Goal: Browse casually: Explore the website without a specific task or goal

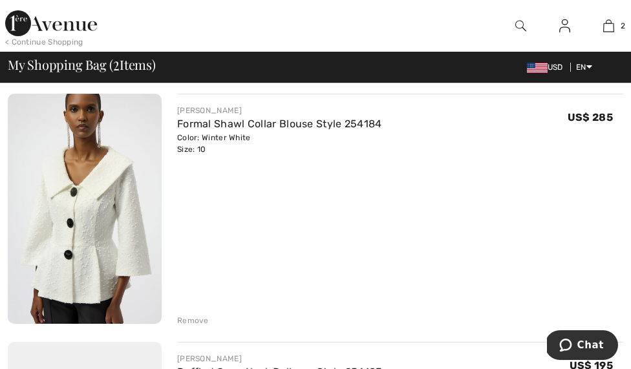
scroll to position [118, 0]
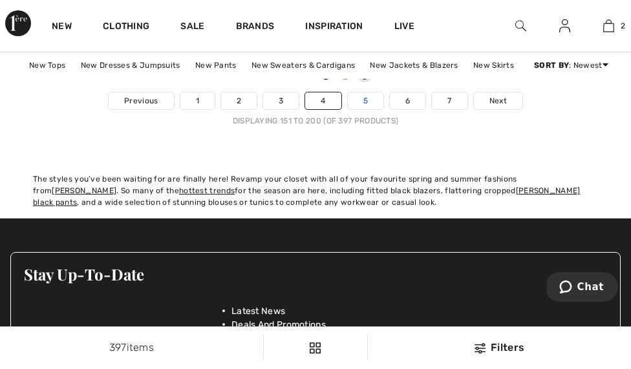
click at [365, 98] on link "5" at bounding box center [366, 100] width 36 height 17
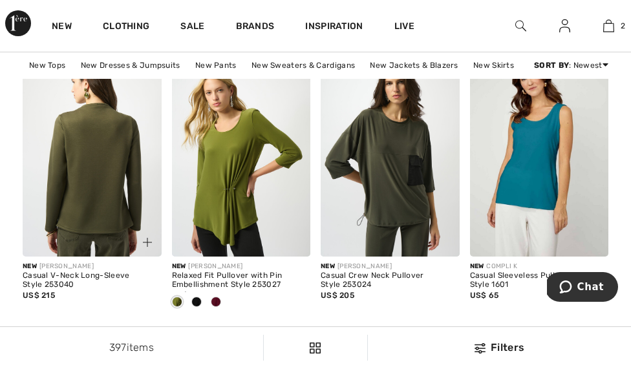
scroll to position [2967, 0]
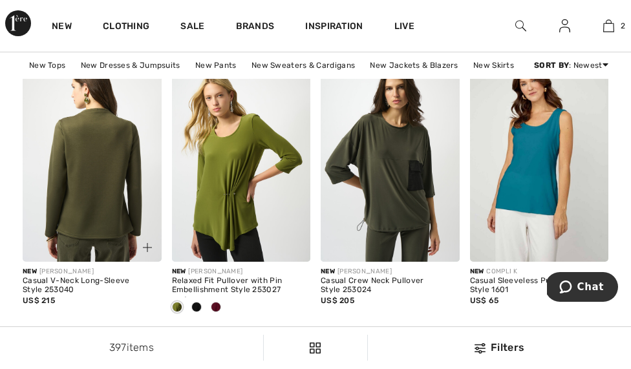
click at [109, 178] on img at bounding box center [92, 158] width 139 height 208
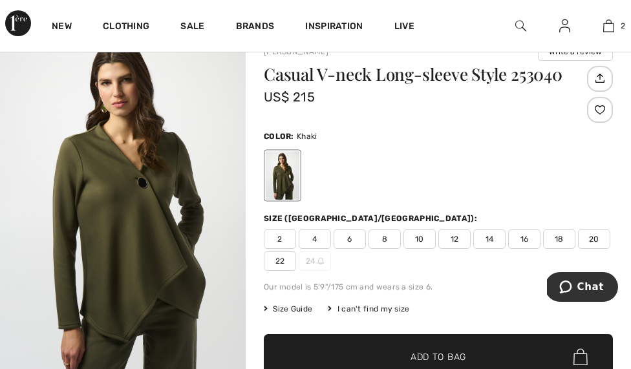
scroll to position [96, 0]
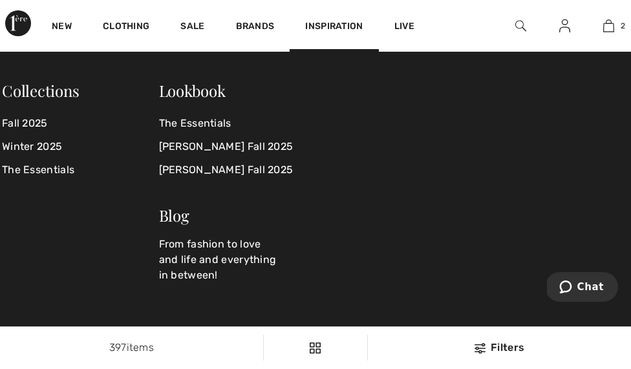
scroll to position [3937, 0]
click at [456, 40] on div "New Clothing Sale Brands Inspiration Live 2 Added to Bag Joseph Ribkoff Formal …" at bounding box center [315, 26] width 631 height 52
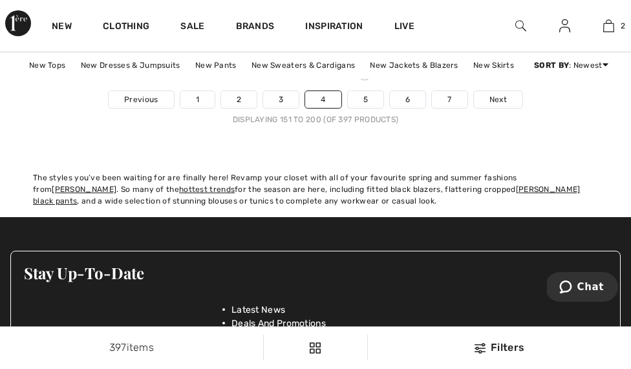
scroll to position [4409, 0]
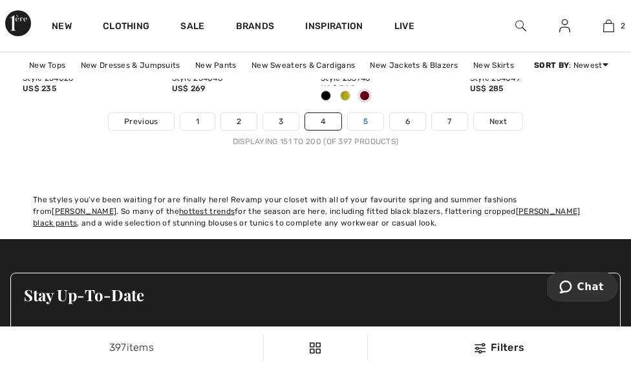
click at [371, 127] on link "5" at bounding box center [366, 121] width 36 height 17
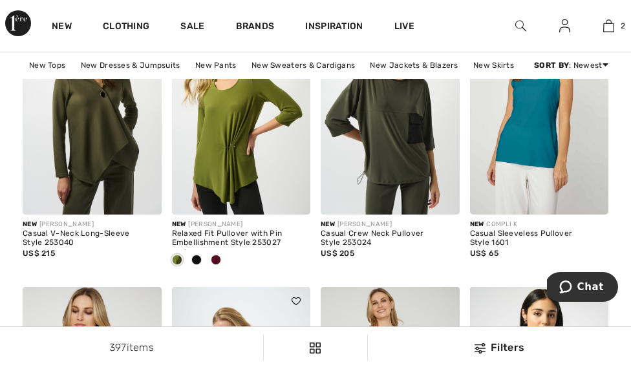
scroll to position [3023, 0]
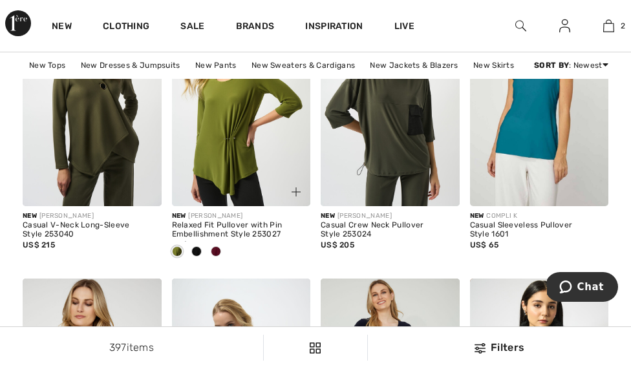
click at [215, 252] on span at bounding box center [216, 251] width 10 height 10
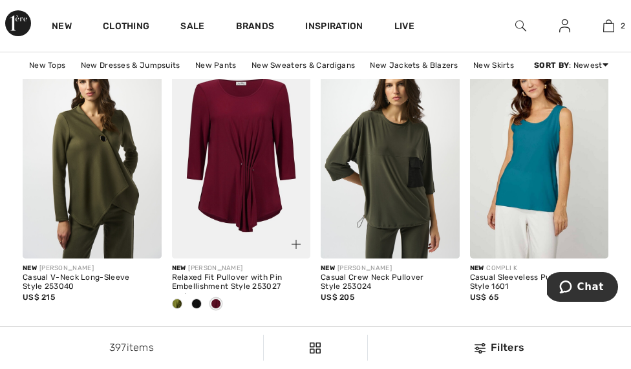
scroll to position [2970, 0]
click at [196, 303] on span at bounding box center [196, 304] width 10 height 10
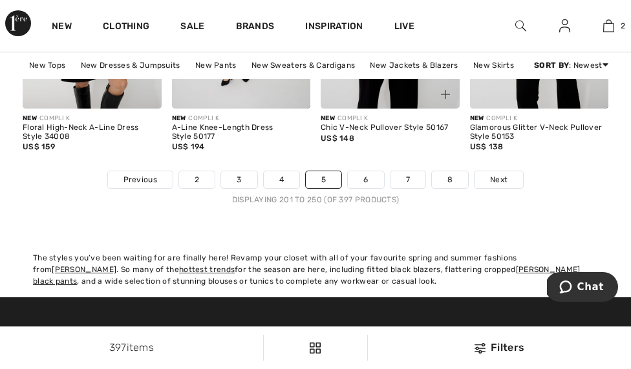
scroll to position [4359, 0]
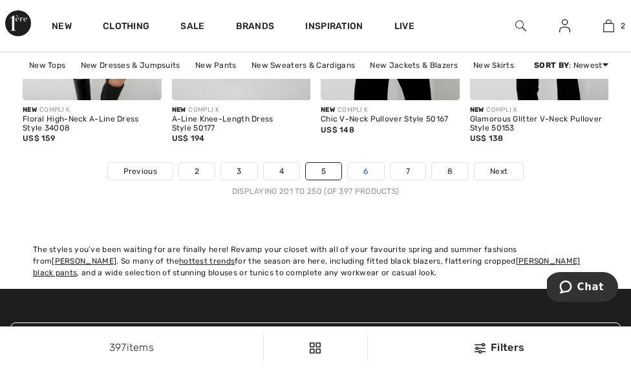
click at [370, 166] on link "6" at bounding box center [366, 171] width 36 height 17
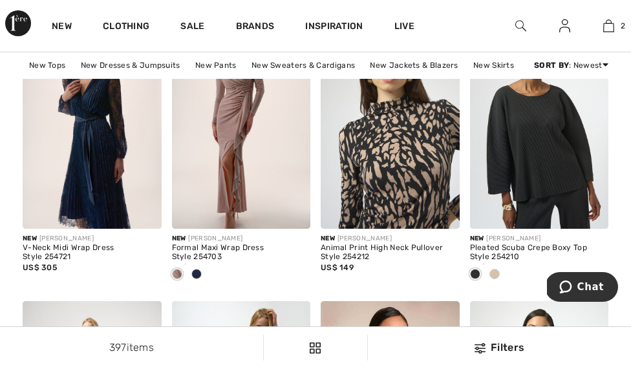
scroll to position [3016, 0]
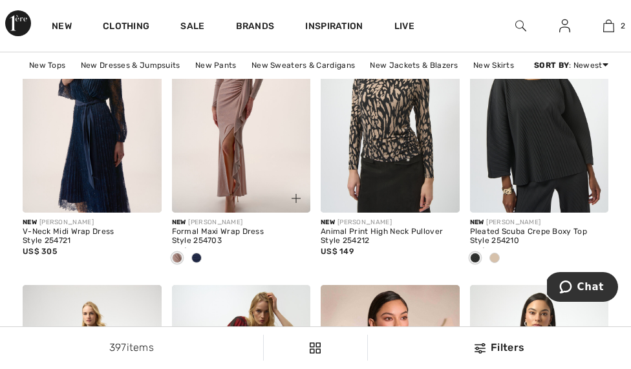
click at [194, 259] on span at bounding box center [196, 258] width 10 height 10
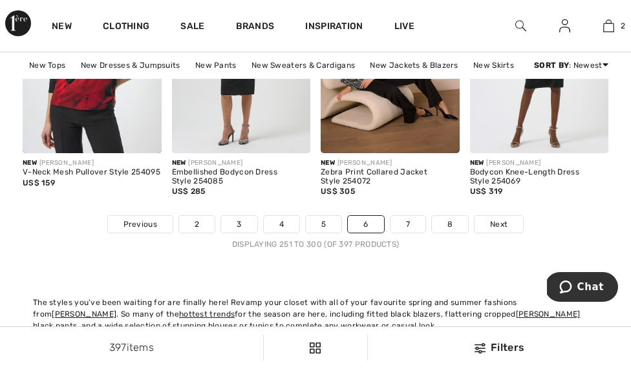
scroll to position [4356, 0]
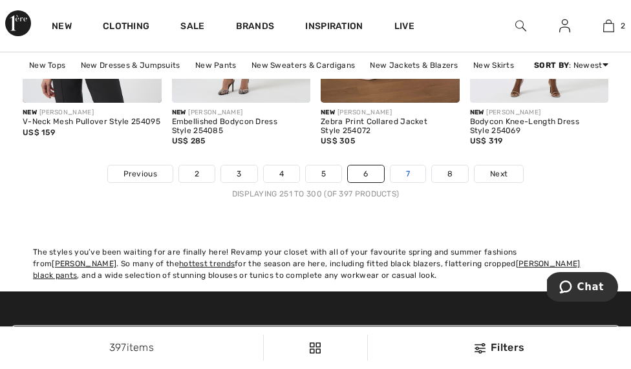
click at [411, 175] on link "7" at bounding box center [407, 173] width 35 height 17
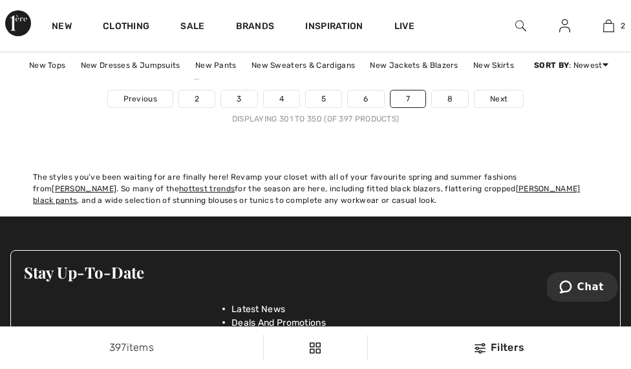
scroll to position [4444, 0]
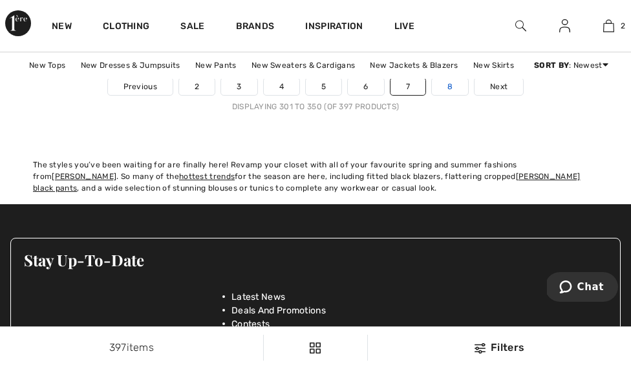
click at [454, 92] on link "8" at bounding box center [450, 86] width 36 height 17
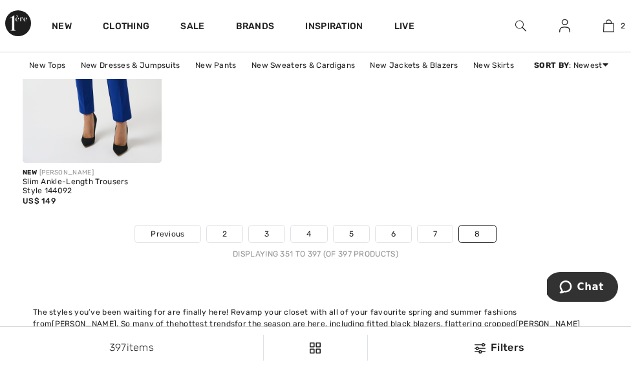
scroll to position [4356, 0]
